Goal: Transaction & Acquisition: Purchase product/service

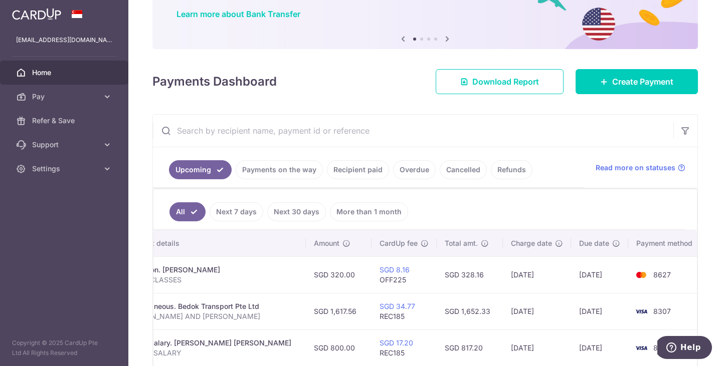
scroll to position [63, 0]
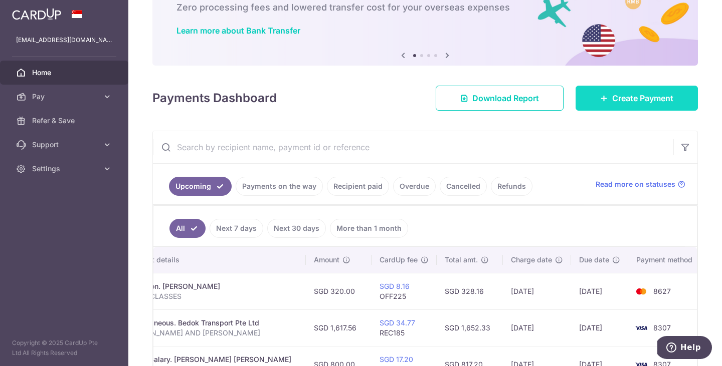
click at [633, 97] on span "Create Payment" at bounding box center [642, 98] width 61 height 12
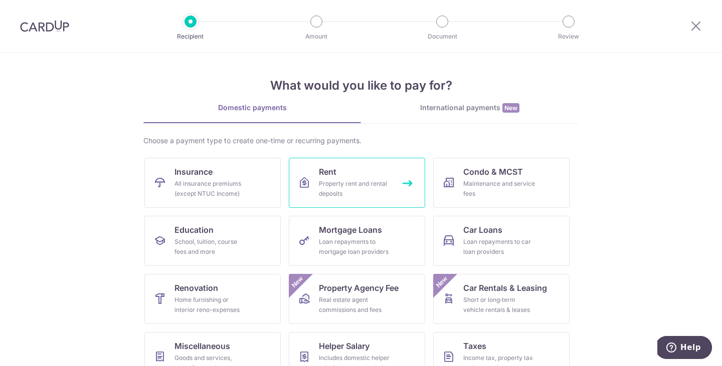
click at [386, 174] on link "Rent Property rent and rental deposits" at bounding box center [357, 183] width 136 height 50
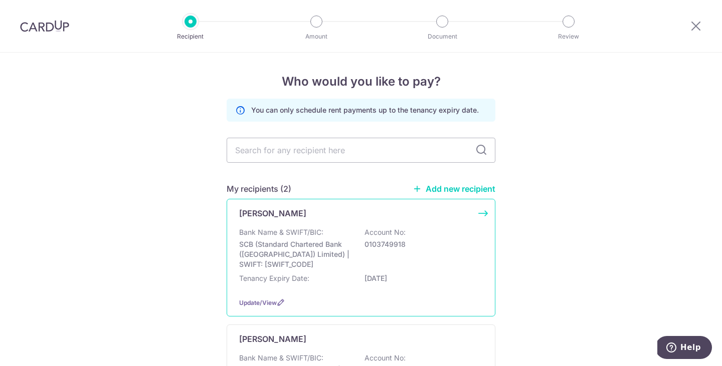
click at [350, 249] on p "SCB (Standard Chartered Bank (Singapore) Limited) | SWIFT: SCBLSG22XXX" at bounding box center [295, 255] width 112 height 30
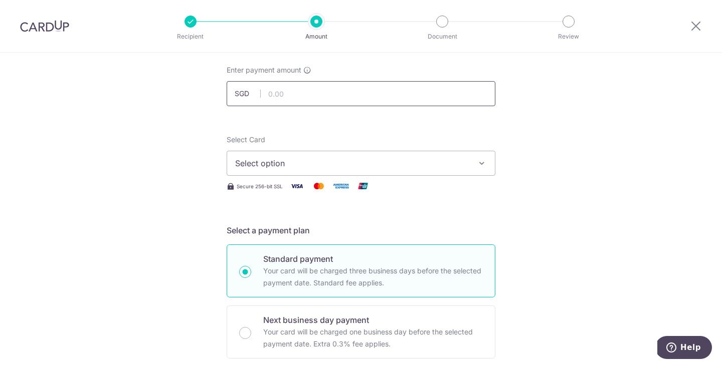
click at [300, 96] on input "text" at bounding box center [361, 93] width 269 height 25
type input "6,200.00"
click at [311, 159] on span "Select option" at bounding box center [352, 163] width 234 height 12
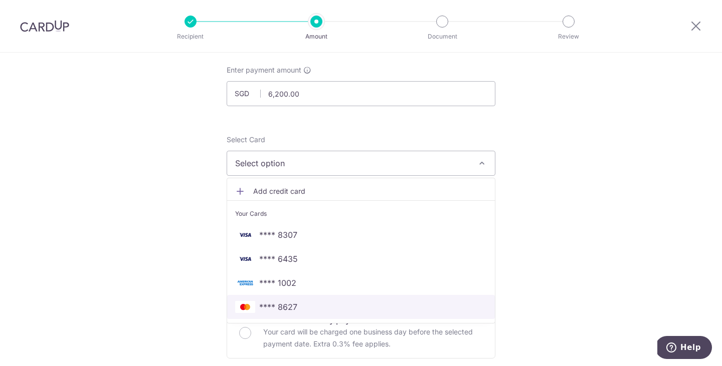
click at [293, 313] on span "**** 8627" at bounding box center [278, 307] width 38 height 12
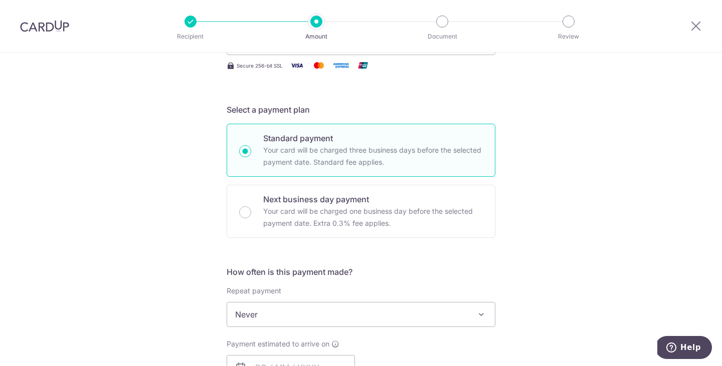
scroll to position [186, 0]
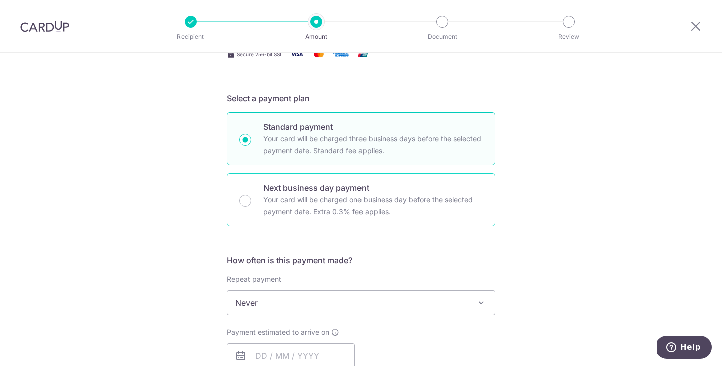
click at [387, 207] on p "Your card will be charged one business day before the selected payment date. Ex…" at bounding box center [373, 206] width 220 height 24
click at [251, 207] on input "Next business day payment Your card will be charged one business day before the…" at bounding box center [245, 201] width 12 height 12
radio input "false"
radio input "true"
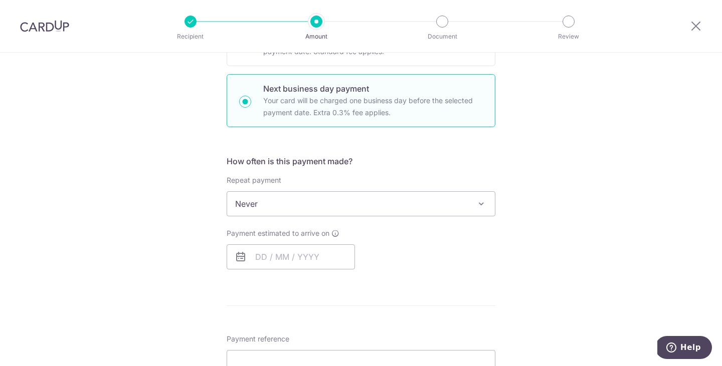
scroll to position [291, 0]
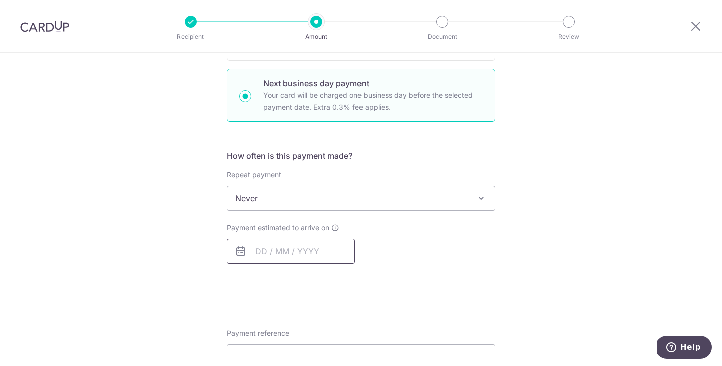
click at [320, 249] on input "text" at bounding box center [291, 251] width 128 height 25
click at [287, 361] on link "14" at bounding box center [287, 363] width 16 height 16
type input "[DATE]"
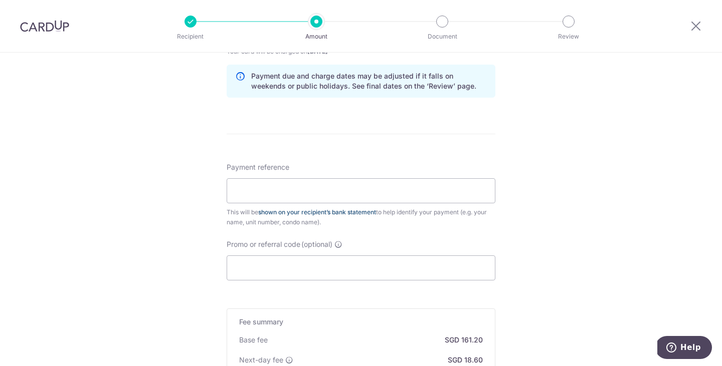
scroll to position [519, 0]
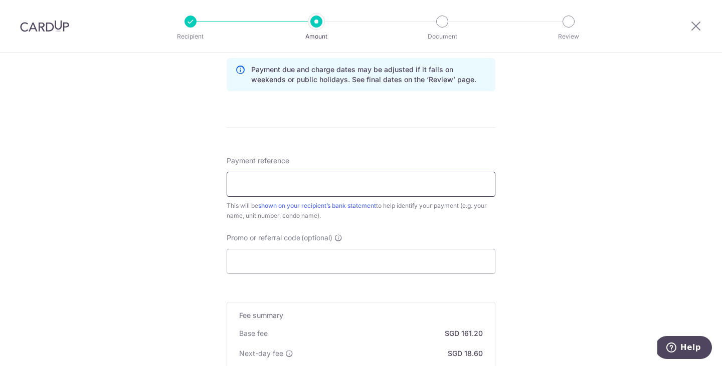
click at [344, 185] on input "Payment reference" at bounding box center [361, 184] width 269 height 25
type input "RENT"
click at [302, 264] on input "Promo or referral code (optional)" at bounding box center [361, 261] width 269 height 25
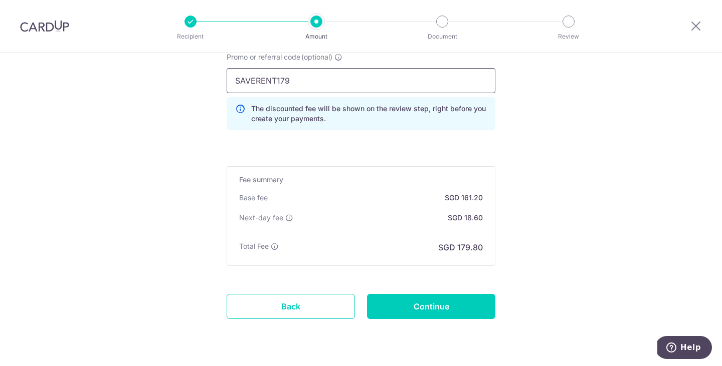
scroll to position [710, 0]
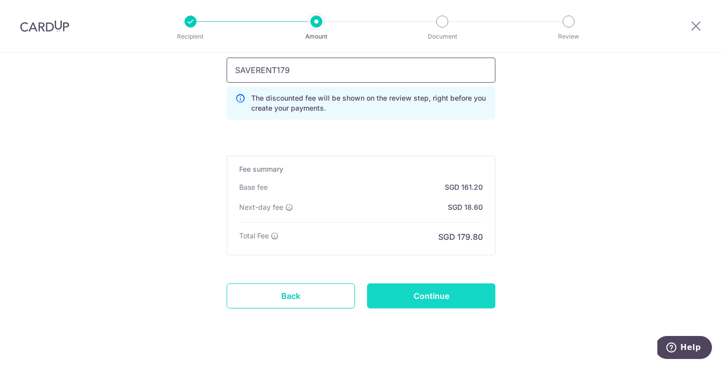
type input "SAVERENT179"
click at [451, 295] on input "Continue" at bounding box center [431, 296] width 128 height 25
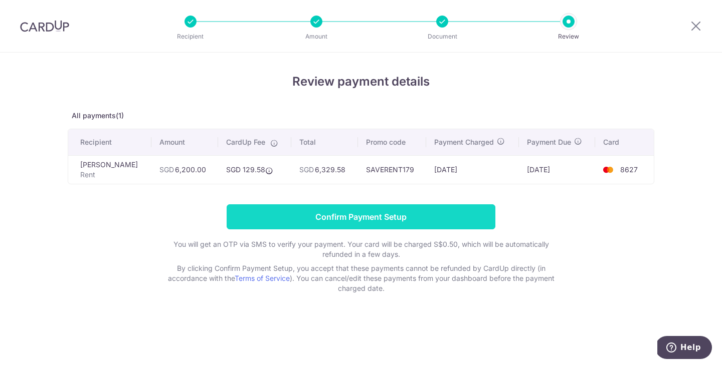
click at [408, 215] on input "Confirm Payment Setup" at bounding box center [361, 216] width 269 height 25
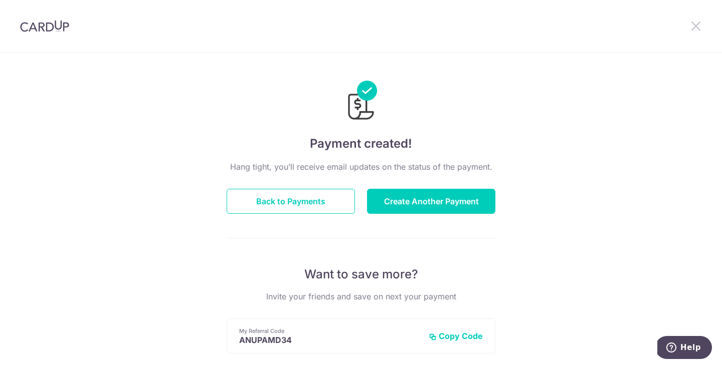
click at [698, 28] on icon at bounding box center [696, 26] width 12 height 13
